Goal: Task Accomplishment & Management: Manage account settings

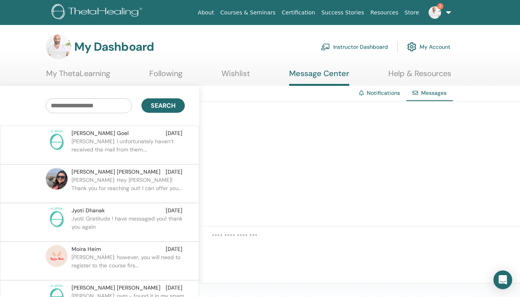
click at [101, 145] on p "Ishira: I unfortunately haven’t received the mail from them...." at bounding box center [127, 149] width 113 height 23
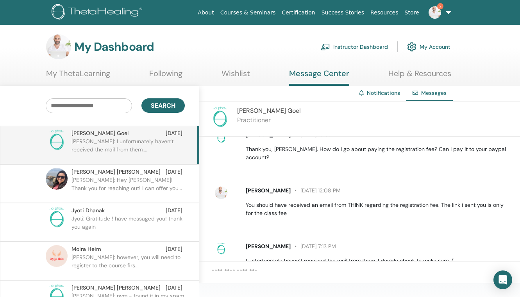
scroll to position [209, 0]
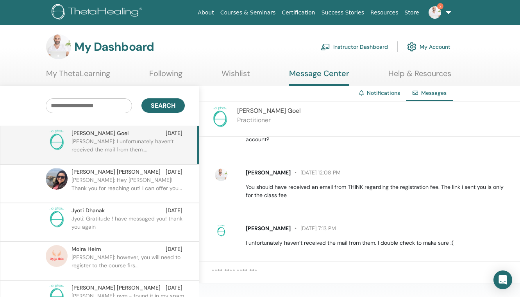
click at [252, 269] on textarea at bounding box center [366, 276] width 308 height 19
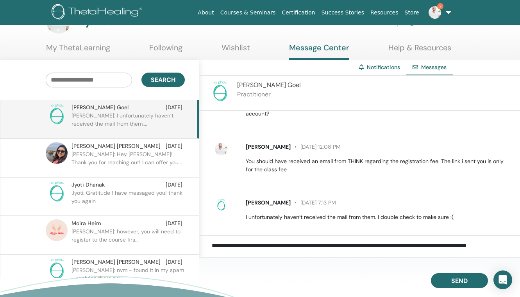
scroll to position [26, 0]
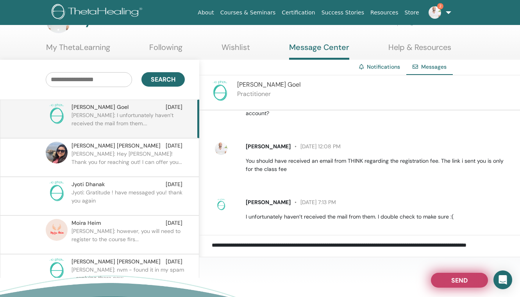
type textarea "**********"
click at [444, 279] on button "Send" at bounding box center [459, 280] width 57 height 15
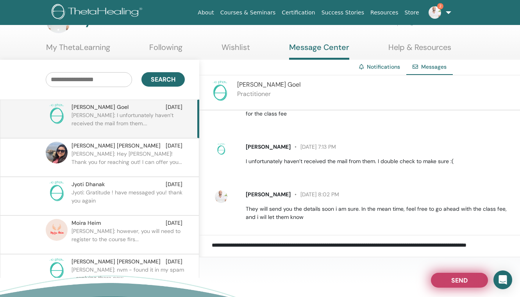
scroll to position [265, 0]
click at [438, 14] on img at bounding box center [435, 12] width 13 height 13
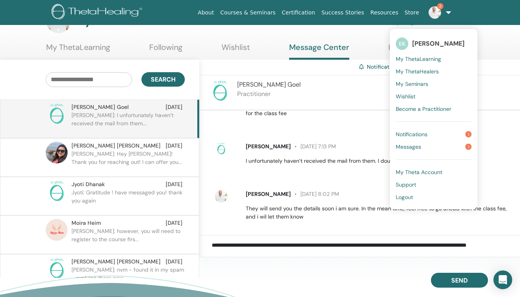
click at [438, 14] on img at bounding box center [435, 12] width 13 height 13
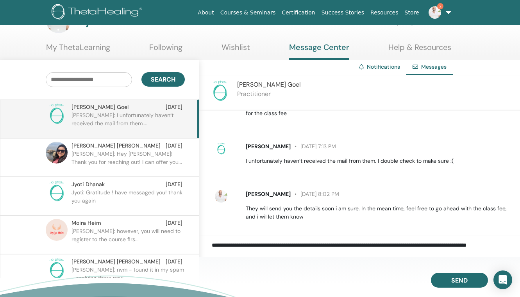
click at [437, 18] on img at bounding box center [435, 12] width 13 height 13
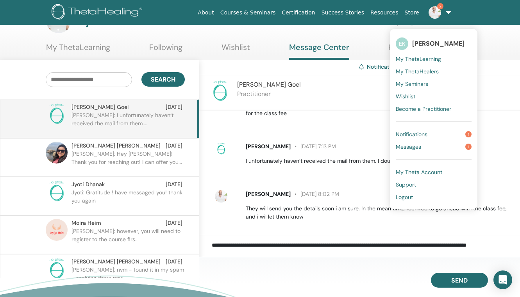
click at [427, 133] on span "Notifications" at bounding box center [412, 134] width 32 height 7
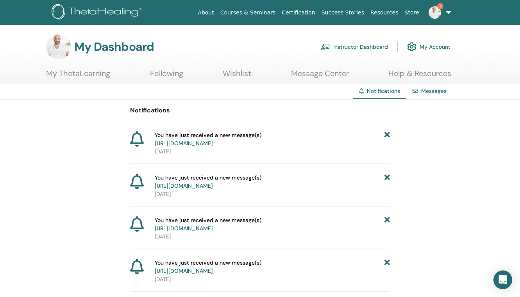
click at [213, 143] on link "https://member.thetahealing.com/message-center/messages/8a6d6327-5024-48f7-b229…" at bounding box center [184, 143] width 58 height 7
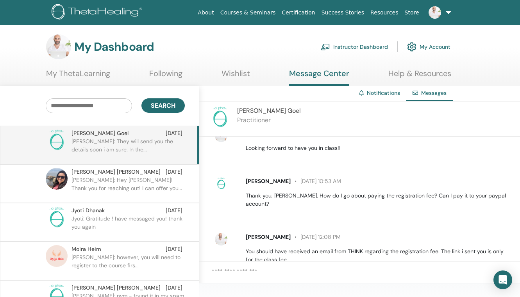
scroll to position [265, 0]
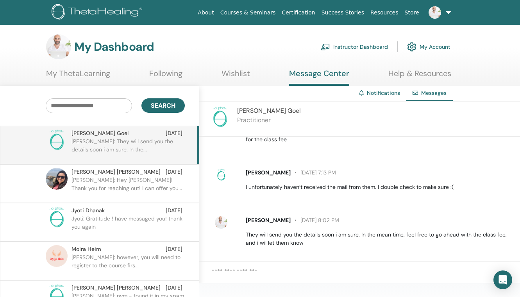
click at [368, 45] on link "Instructor Dashboard" at bounding box center [354, 46] width 67 height 17
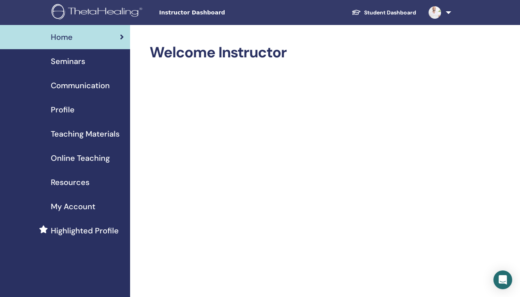
click at [78, 62] on span "Seminars" at bounding box center [68, 61] width 34 height 12
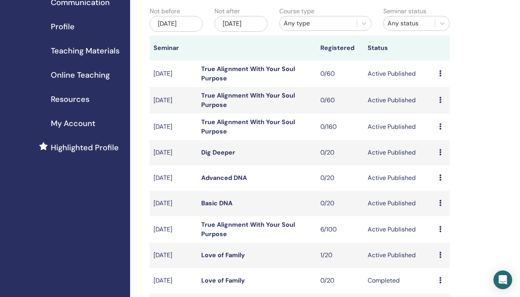
scroll to position [87, 0]
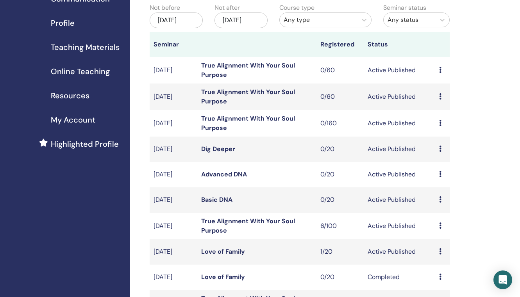
click at [248, 232] on link "True Alignment With Your Soul Purpose" at bounding box center [248, 226] width 94 height 18
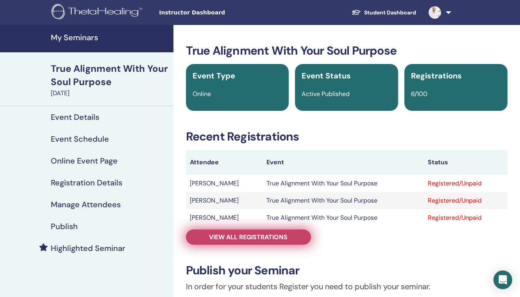
click at [248, 236] on span "View all registrations" at bounding box center [248, 237] width 79 height 8
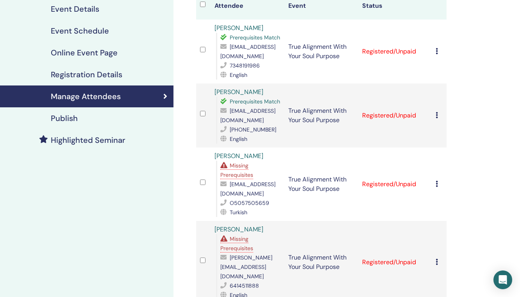
scroll to position [147, 0]
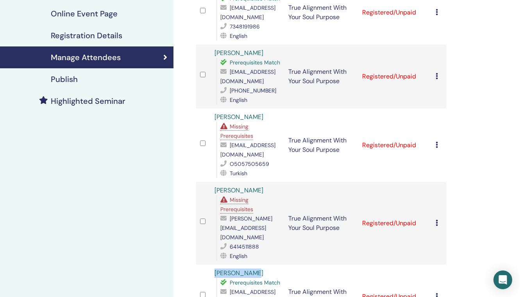
drag, startPoint x: 258, startPoint y: 210, endPoint x: 213, endPoint y: 209, distance: 45.7
click at [213, 265] on td "[PERSON_NAME] Prerequisites Match [EMAIL_ADDRESS][DOMAIN_NAME] 3324006575 Engli…" at bounding box center [248, 297] width 74 height 64
copy link "[PERSON_NAME]"
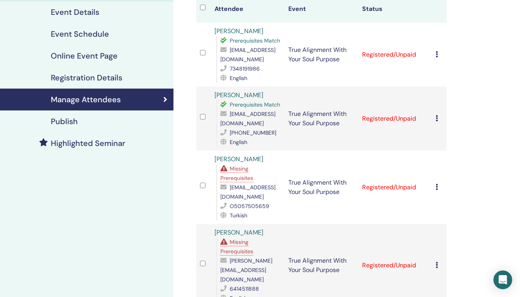
scroll to position [70, 0]
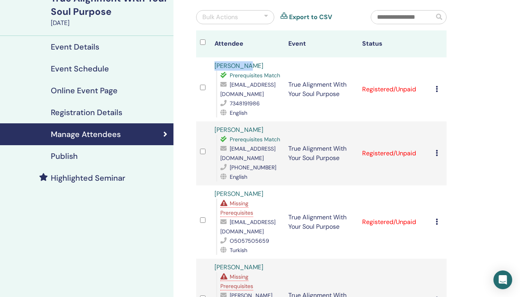
drag, startPoint x: 243, startPoint y: 68, endPoint x: 200, endPoint y: 67, distance: 43.0
click at [200, 67] on tr "[PERSON_NAME] Prerequisites Match [EMAIL_ADDRESS][DOMAIN_NAME] 7348191986 Engli…" at bounding box center [321, 89] width 250 height 64
copy tr "[PERSON_NAME]"
drag, startPoint x: 282, startPoint y: 84, endPoint x: 228, endPoint y: 85, distance: 53.9
click at [228, 85] on div "[EMAIL_ADDRESS][DOMAIN_NAME]" at bounding box center [250, 89] width 60 height 19
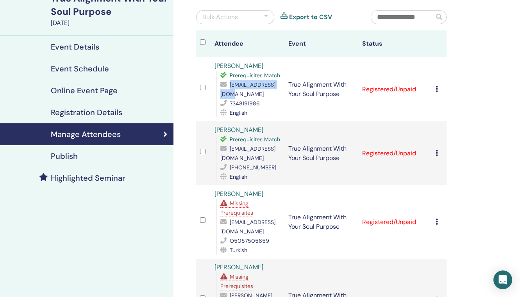
copy span "[EMAIL_ADDRESS][DOMAIN_NAME]"
drag, startPoint x: 261, startPoint y: 95, endPoint x: 227, endPoint y: 98, distance: 33.7
click at [227, 99] on div "7348191986" at bounding box center [250, 103] width 60 height 9
copy div "7348191986"
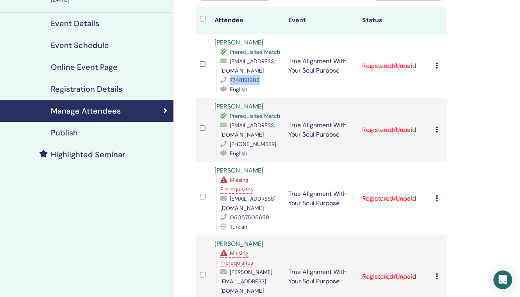
scroll to position [89, 0]
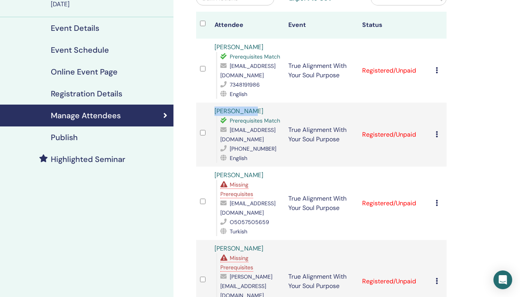
drag, startPoint x: 248, startPoint y: 103, endPoint x: 205, endPoint y: 105, distance: 43.0
click at [205, 105] on tr "[PERSON_NAME] Prerequisites Match [EMAIL_ADDRESS][DOMAIN_NAME] [PHONE_NUMBER] E…" at bounding box center [321, 135] width 250 height 64
copy tr "[PERSON_NAME]"
drag, startPoint x: 268, startPoint y: 129, endPoint x: 226, endPoint y: 134, distance: 42.5
click at [226, 144] on div "[PHONE_NUMBER]" at bounding box center [250, 148] width 60 height 9
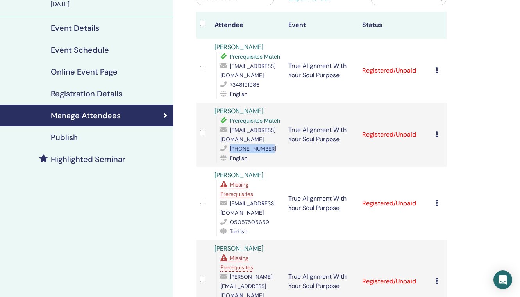
copy div "[PHONE_NUMBER]"
drag, startPoint x: 285, startPoint y: 121, endPoint x: 225, endPoint y: 121, distance: 59.8
click at [225, 125] on div "[EMAIL_ADDRESS][DOMAIN_NAME]" at bounding box center [250, 134] width 60 height 19
copy div "[EMAIL_ADDRESS][DOMAIN_NAME]"
